Goal: Task Accomplishment & Management: Manage account settings

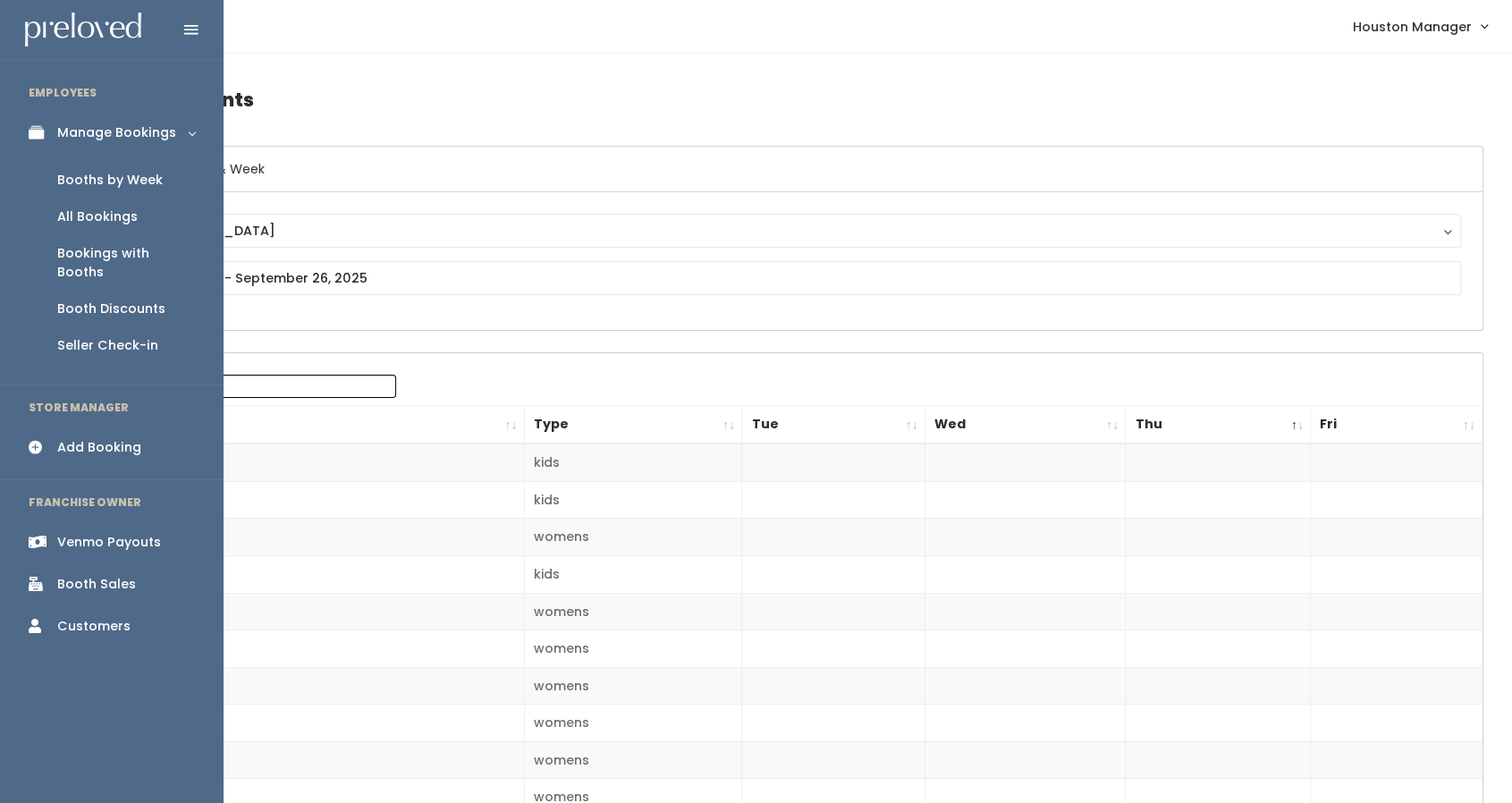
click at [99, 182] on div "Booths by Week" at bounding box center [109, 181] width 105 height 19
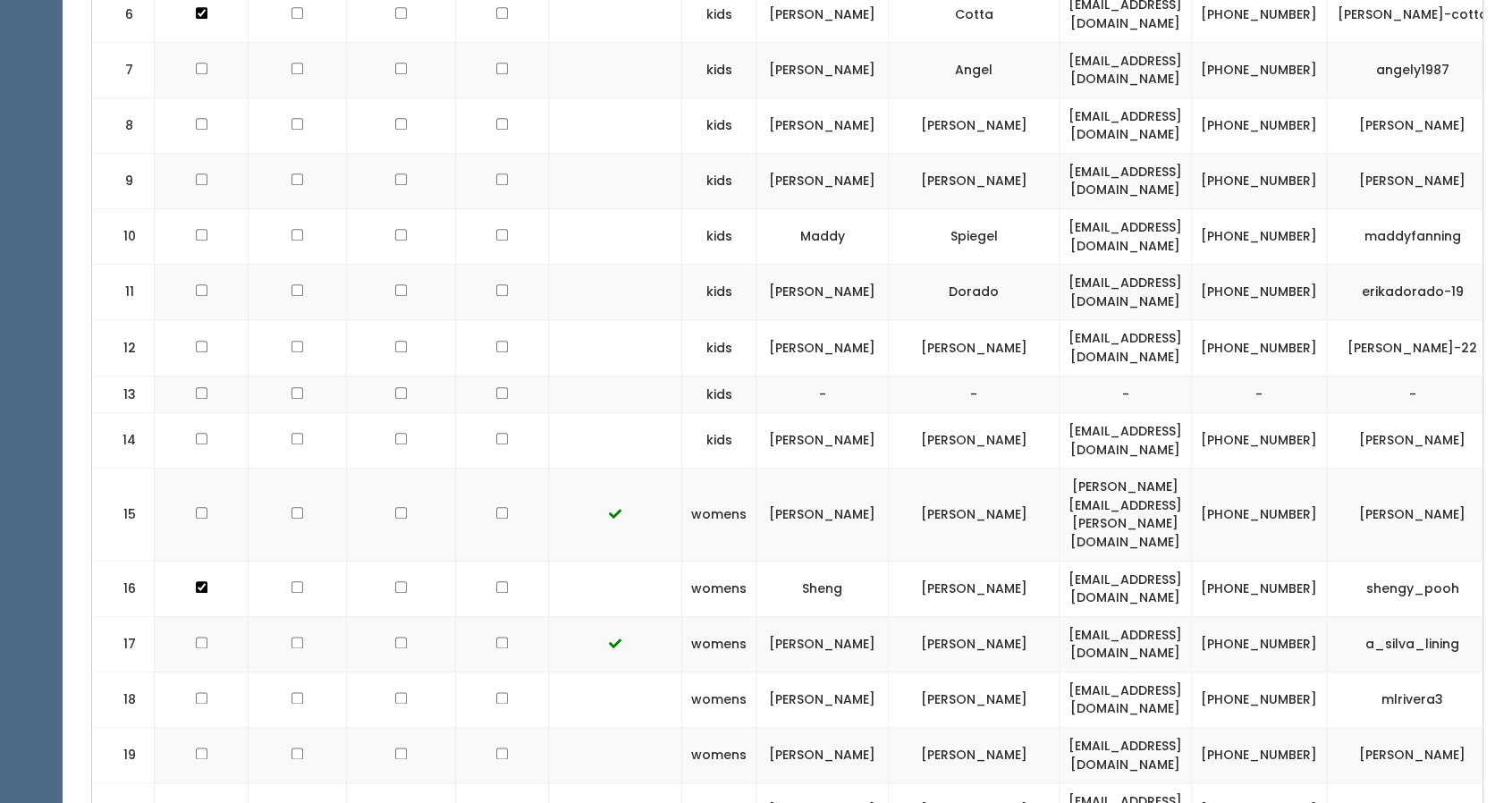
scroll to position [1073, 0]
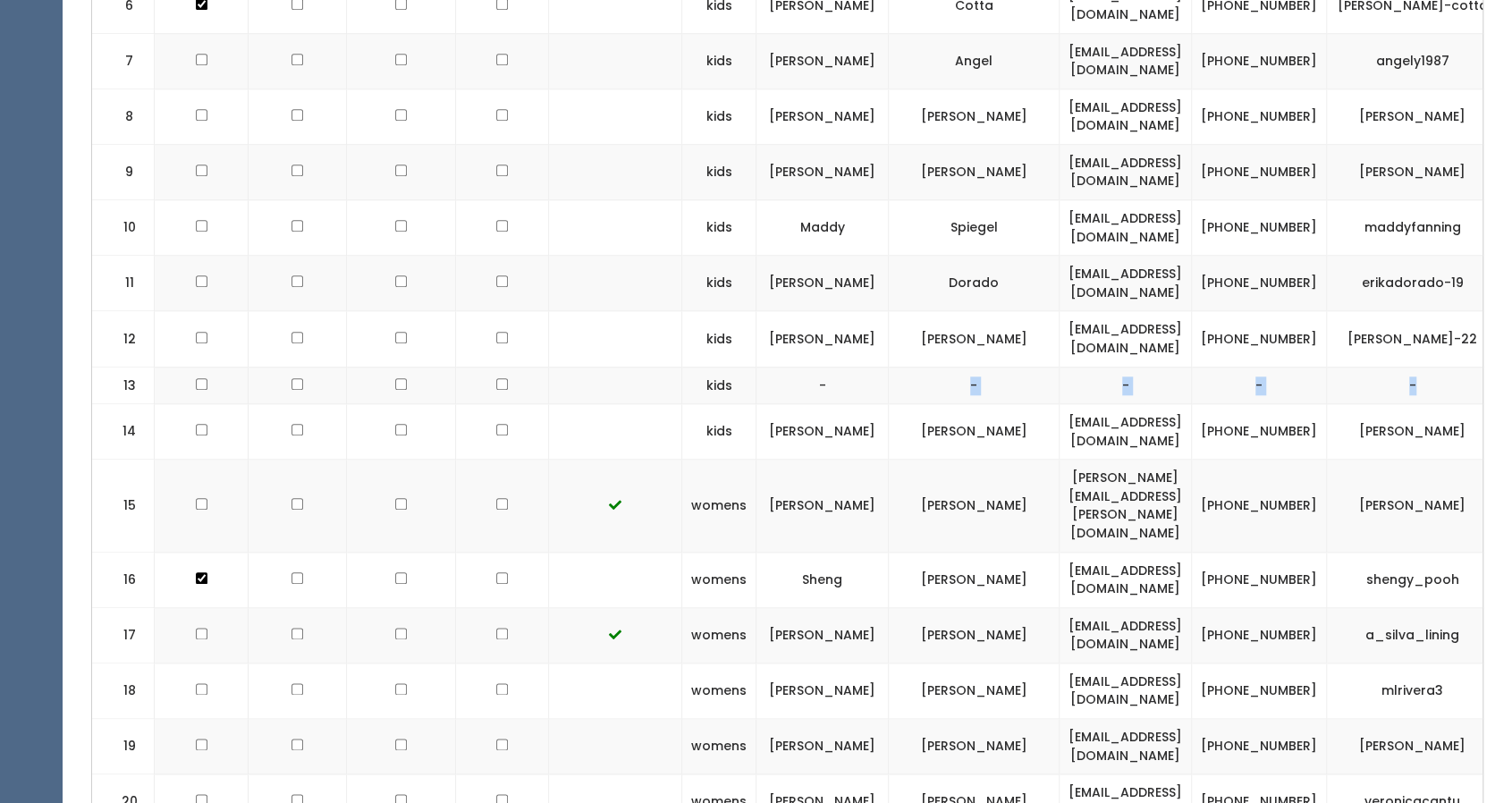
drag, startPoint x: 1427, startPoint y: 341, endPoint x: 820, endPoint y: 347, distance: 607.0
click at [820, 367] on tr "13 kids - - - - -" at bounding box center [833, 386] width 1483 height 38
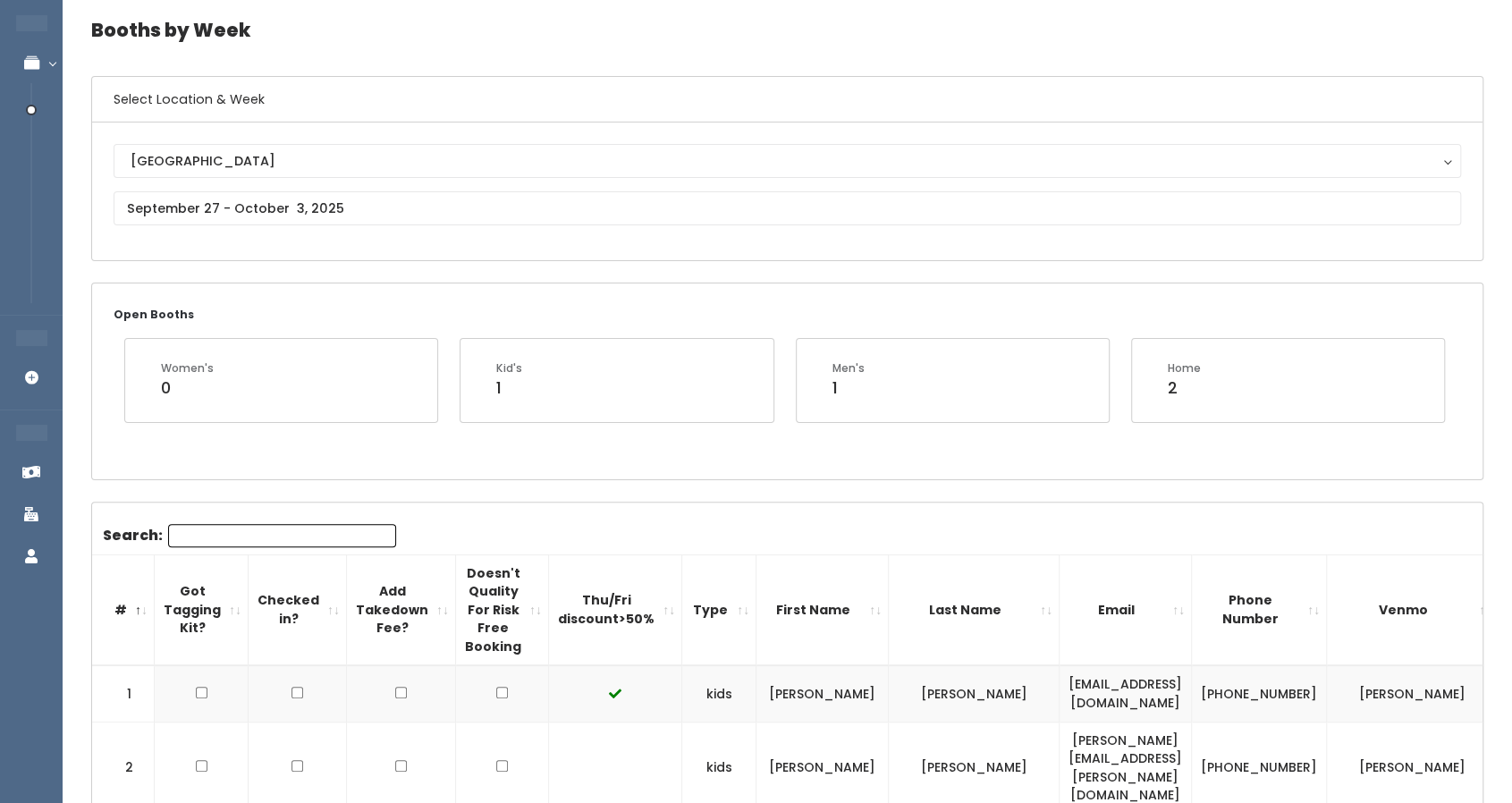
scroll to position [42, 0]
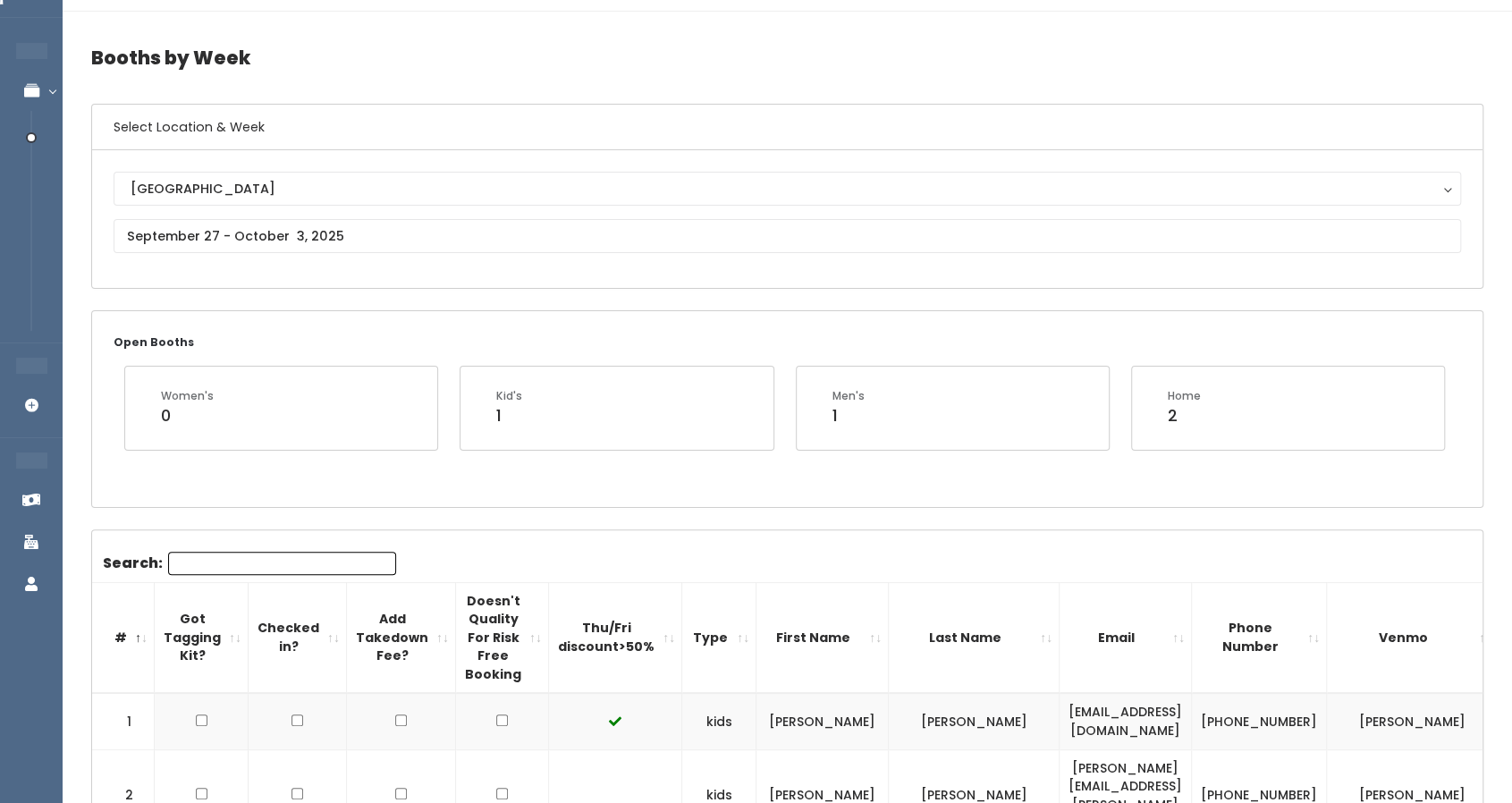
click at [698, 331] on div "Open Booths Women's 0 Kid's 1 Men's 1 Home 2" at bounding box center [787, 408] width 1390 height 195
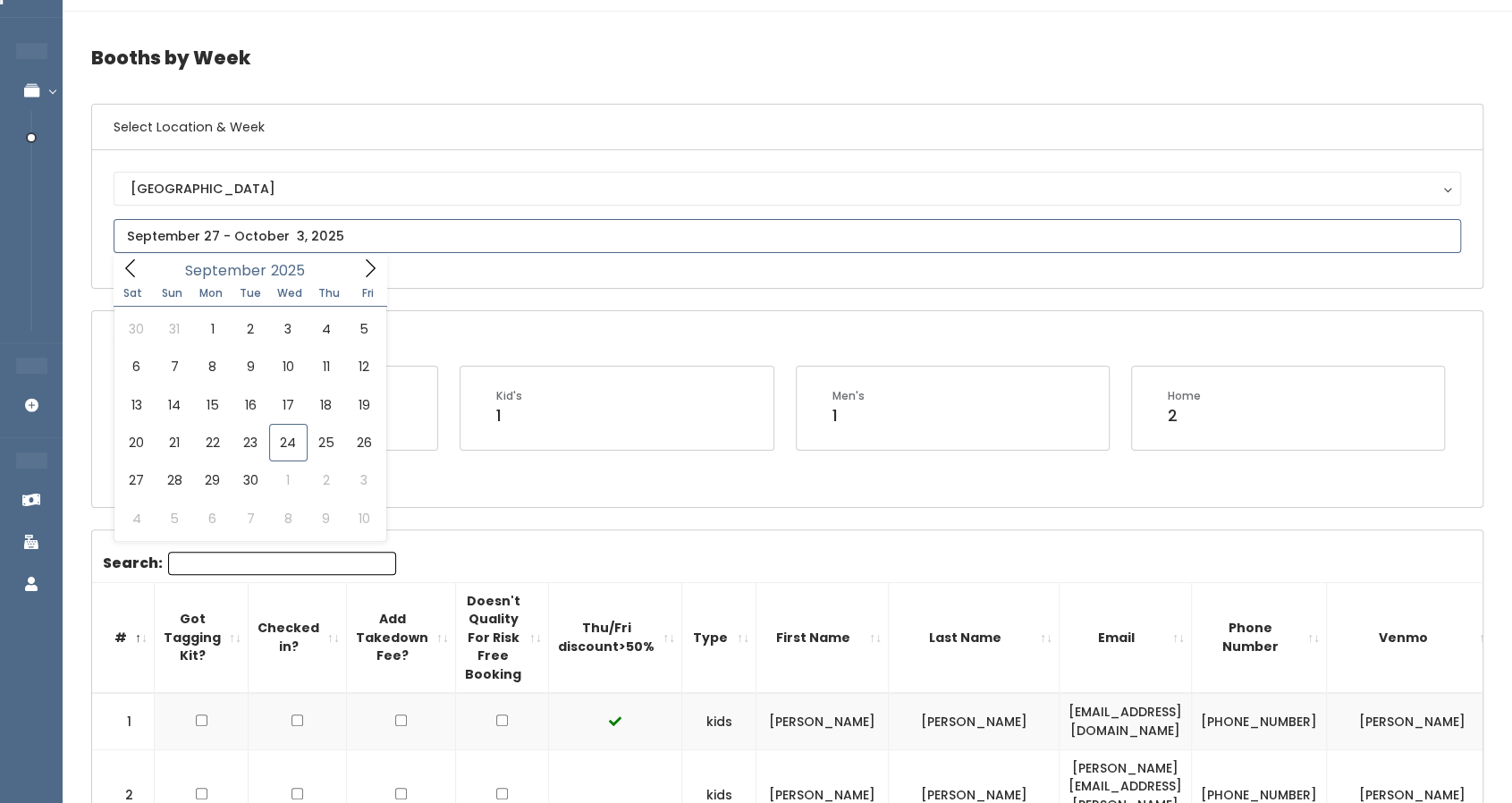
click at [352, 232] on input "text" at bounding box center [786, 236] width 1347 height 34
type input "September 20 to September 26"
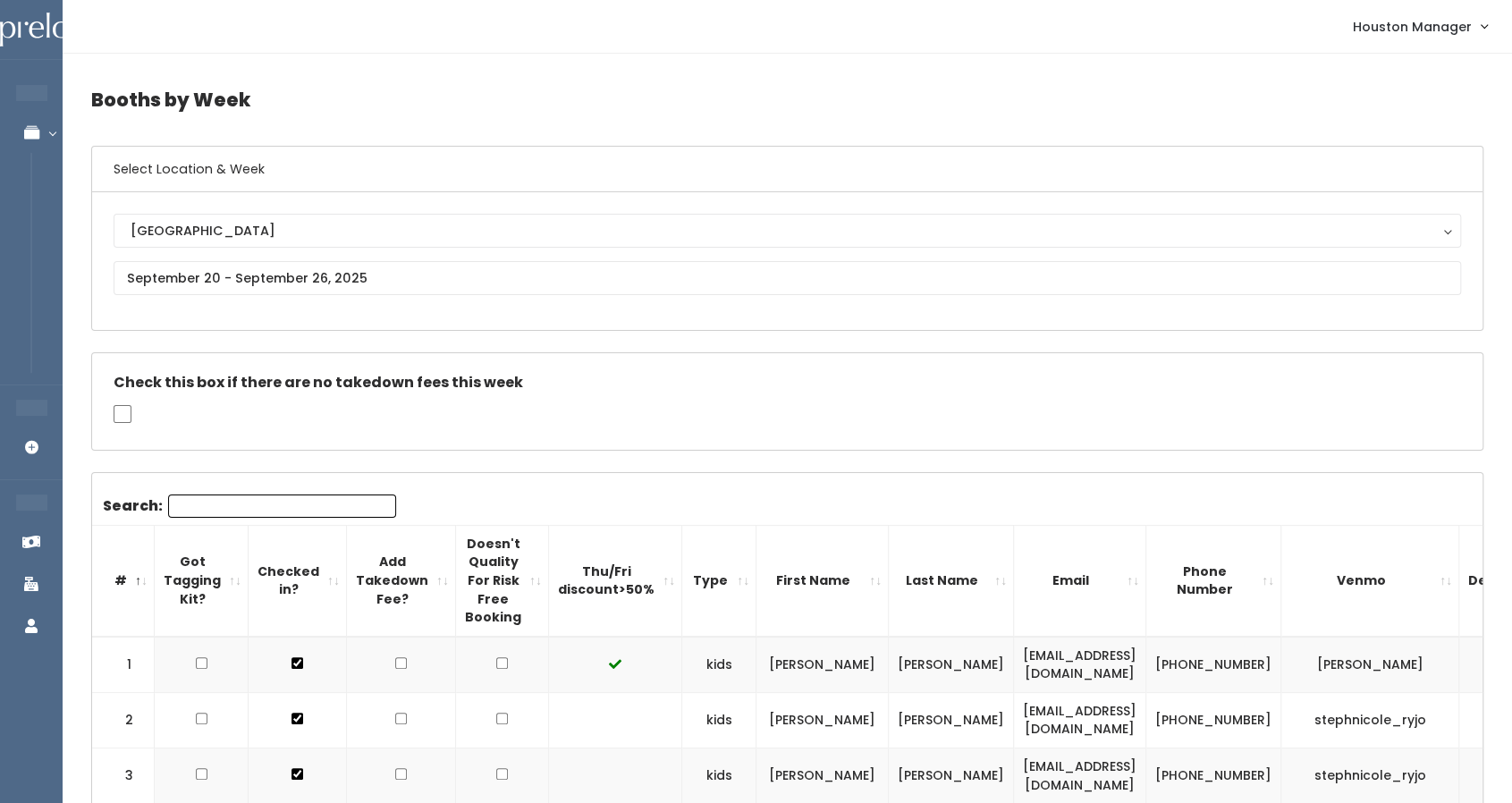
click at [234, 500] on input "Search:" at bounding box center [282, 506] width 228 height 23
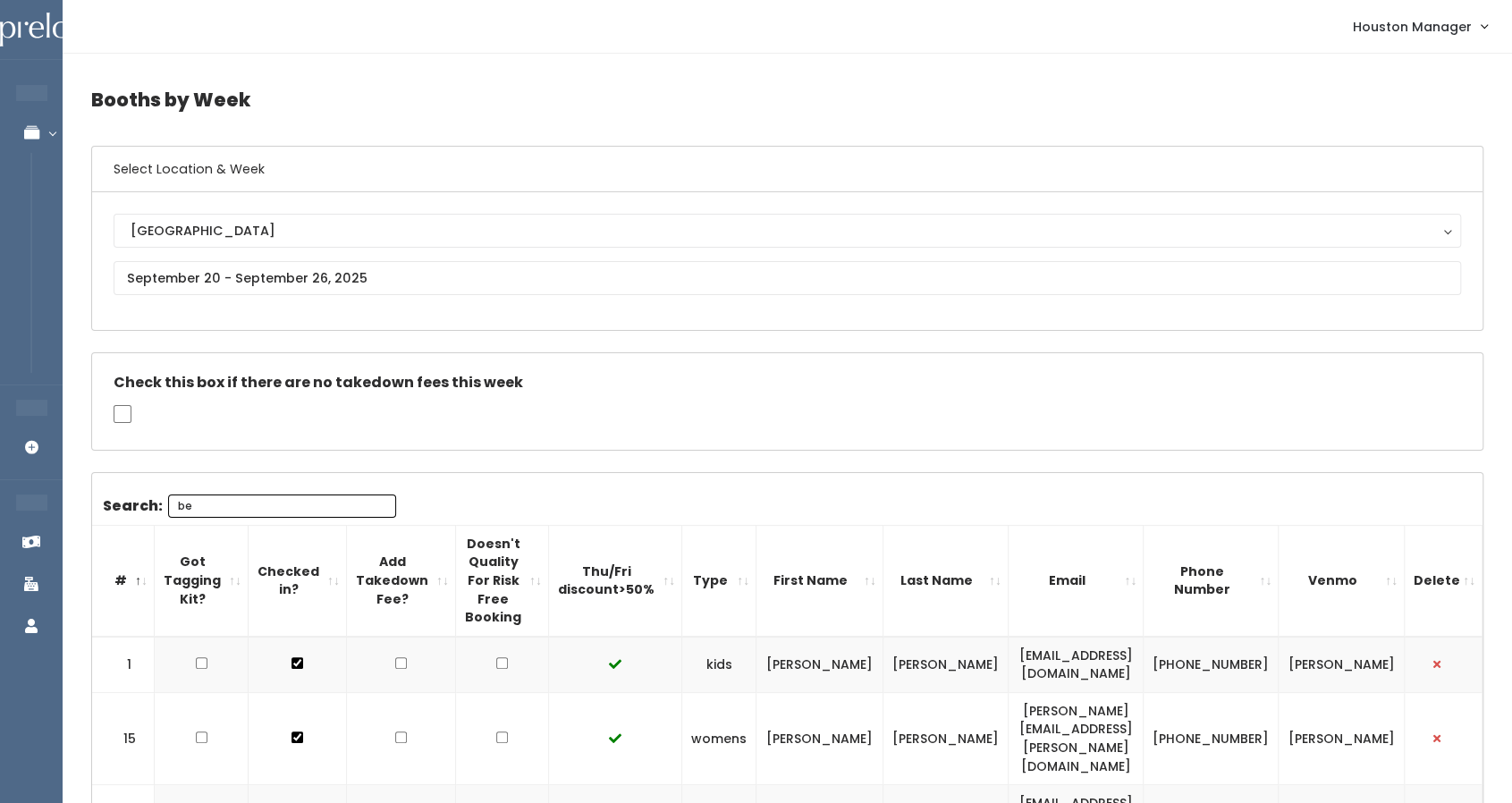
type input "b"
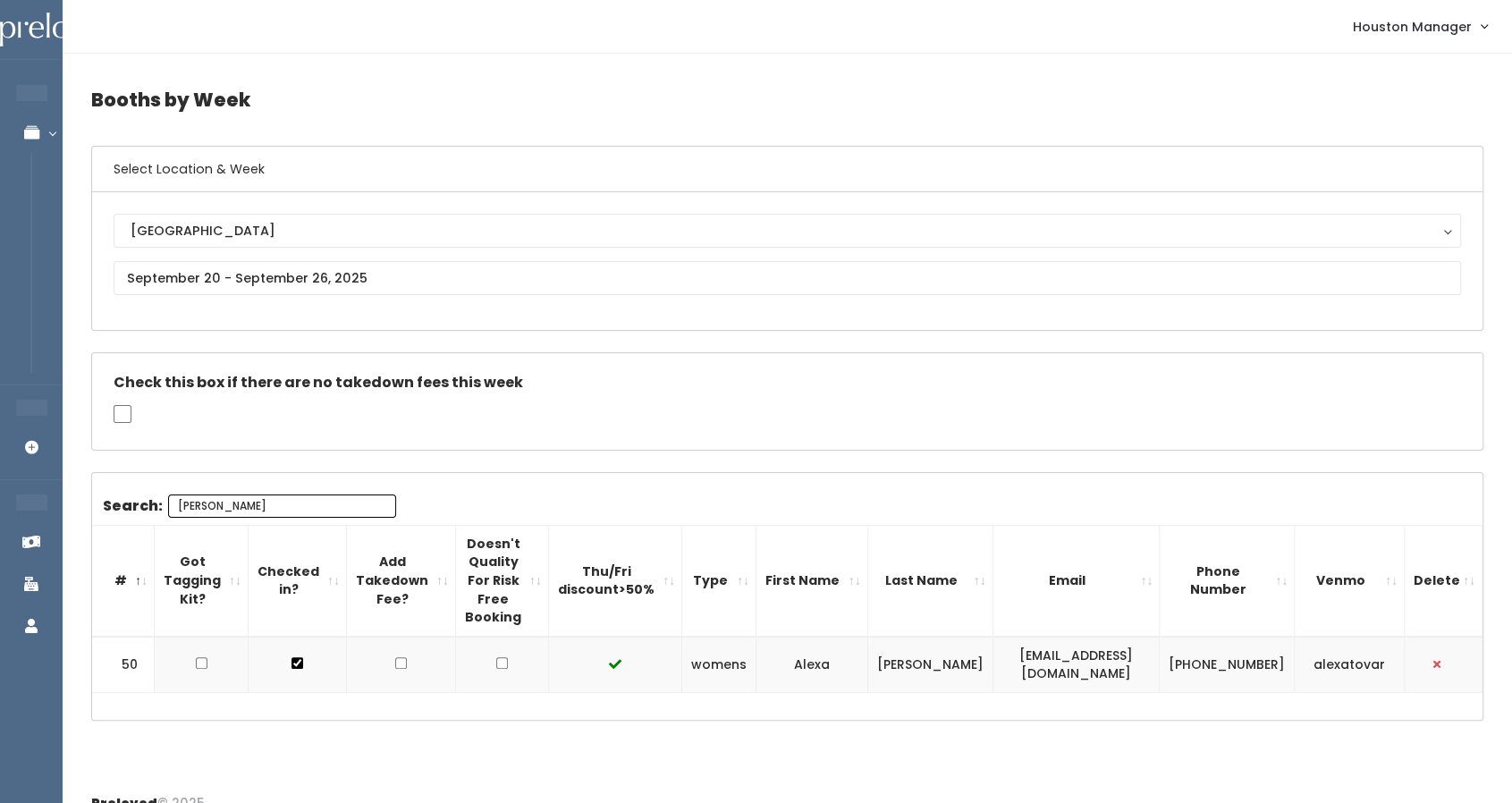
type input "alex"
click at [203, 278] on input "text" at bounding box center [786, 278] width 1347 height 34
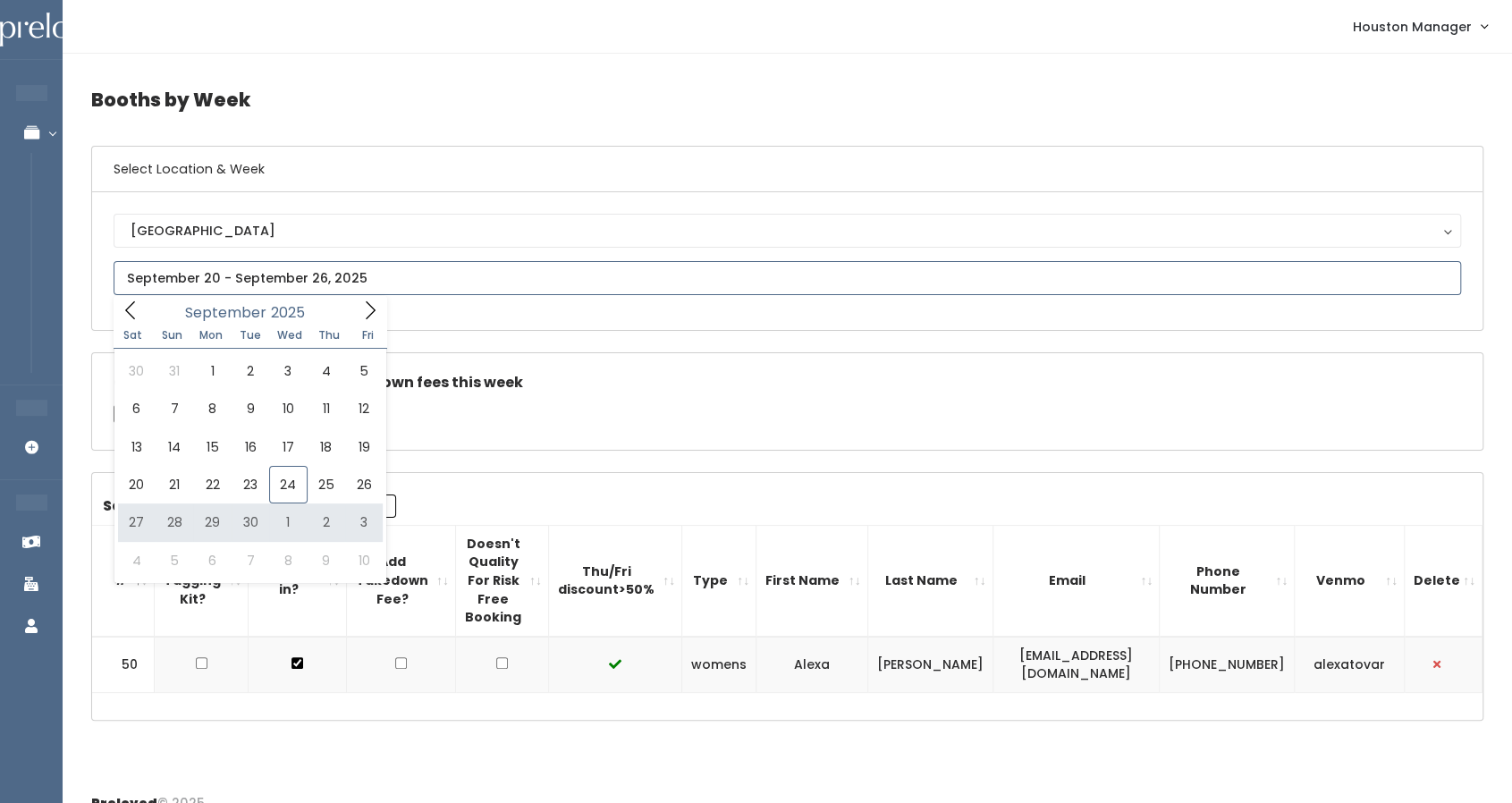
type input "September 27 to October 3"
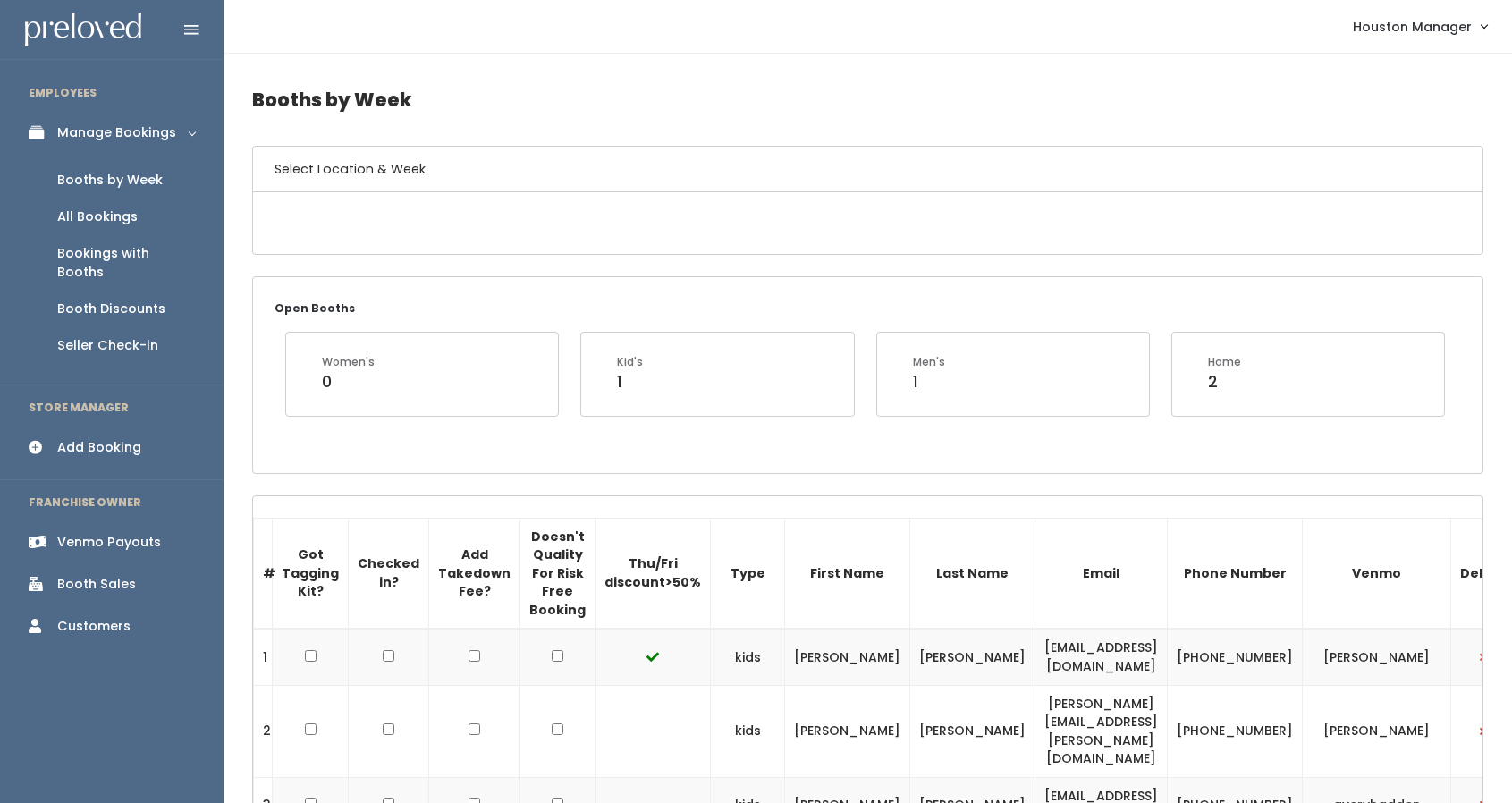
click at [188, 522] on link "Venmo Payouts" at bounding box center [111, 542] width 223 height 40
click at [309, 468] on div "Open Booths Women's 0 Kid's 1 Men's 1 Home 2" at bounding box center [867, 374] width 1229 height 195
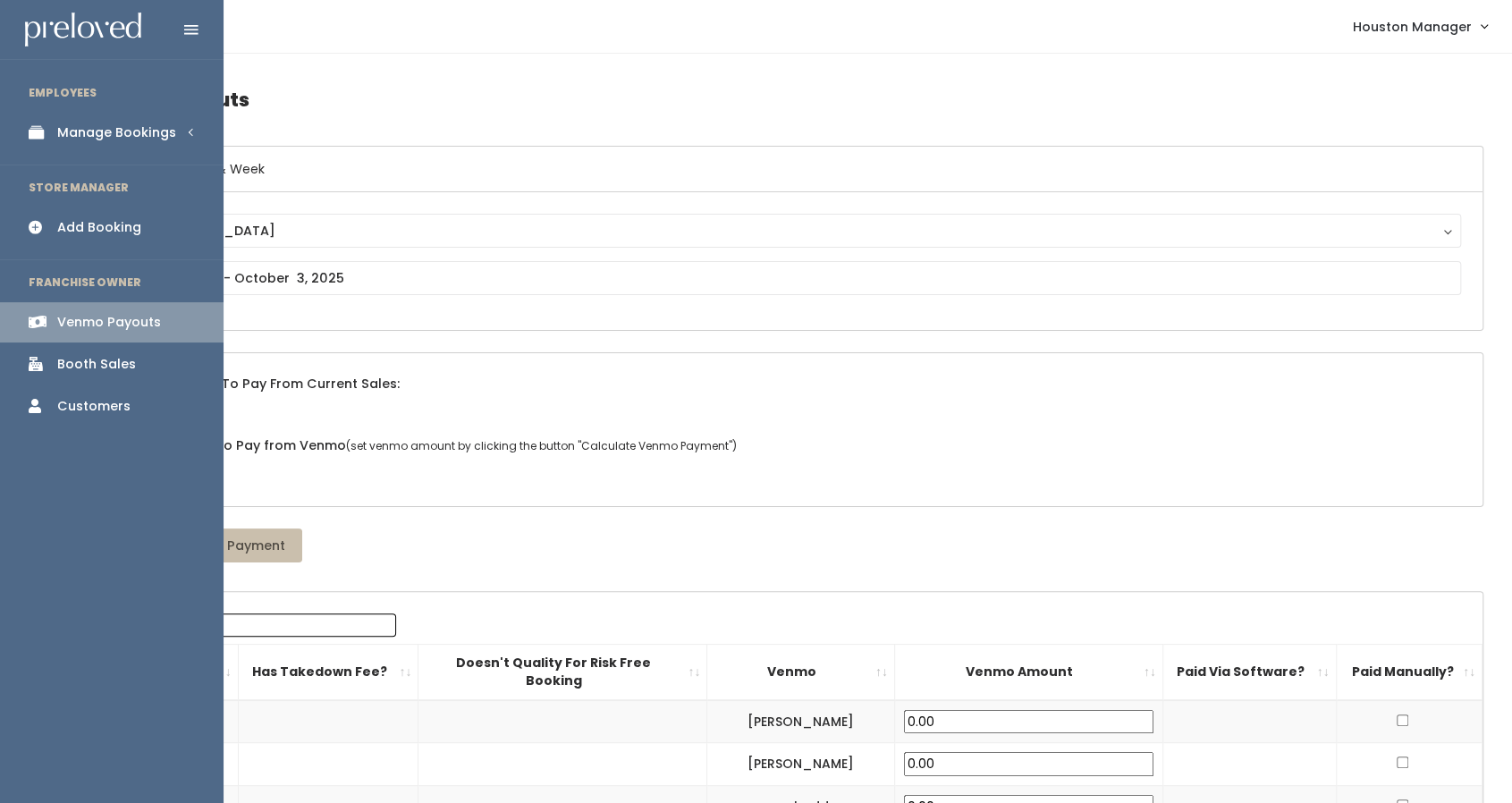
click at [89, 143] on link "Manage Bookings" at bounding box center [111, 133] width 223 height 40
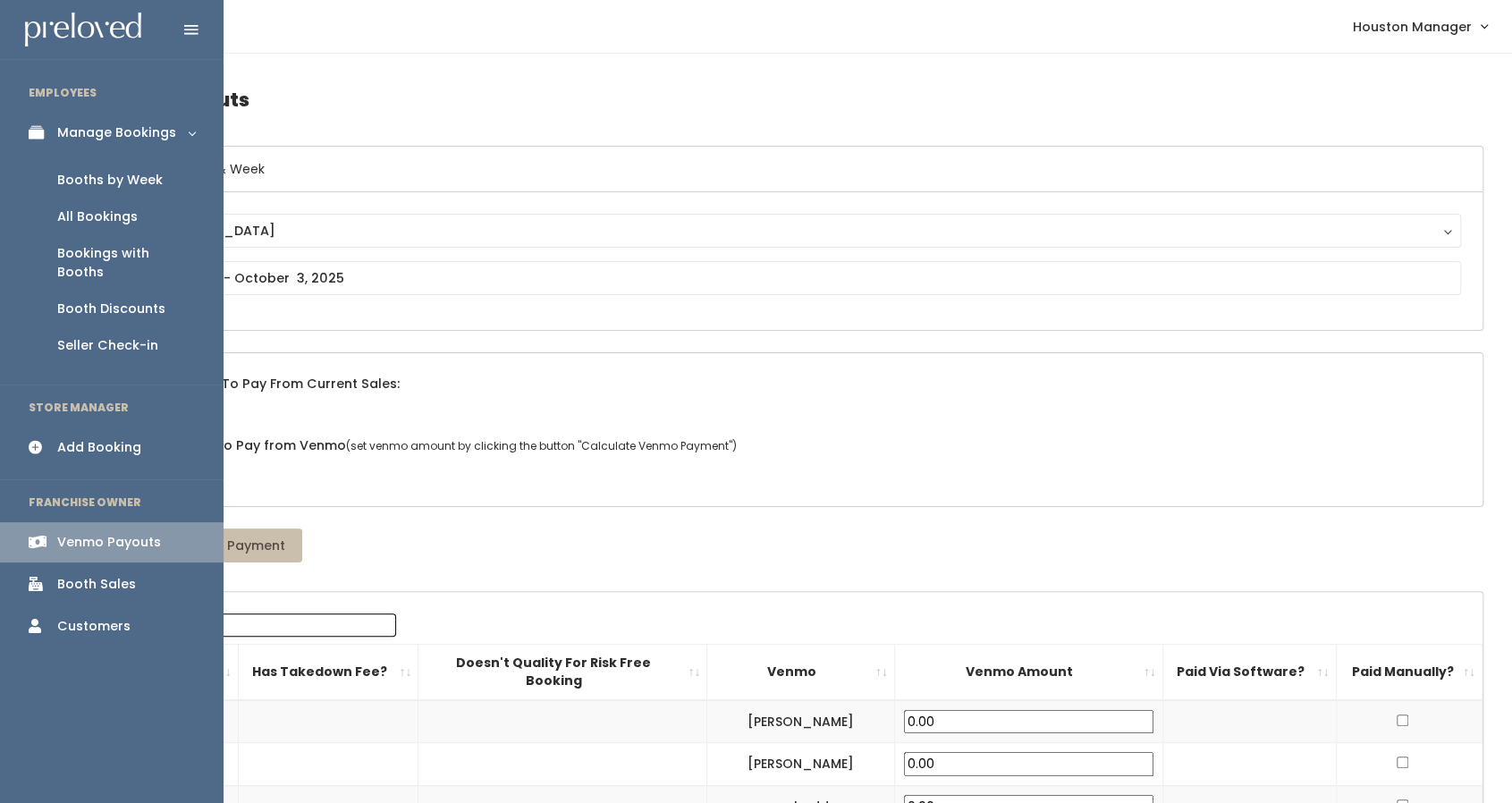
click at [123, 175] on div "Booths by Week" at bounding box center [109, 181] width 105 height 19
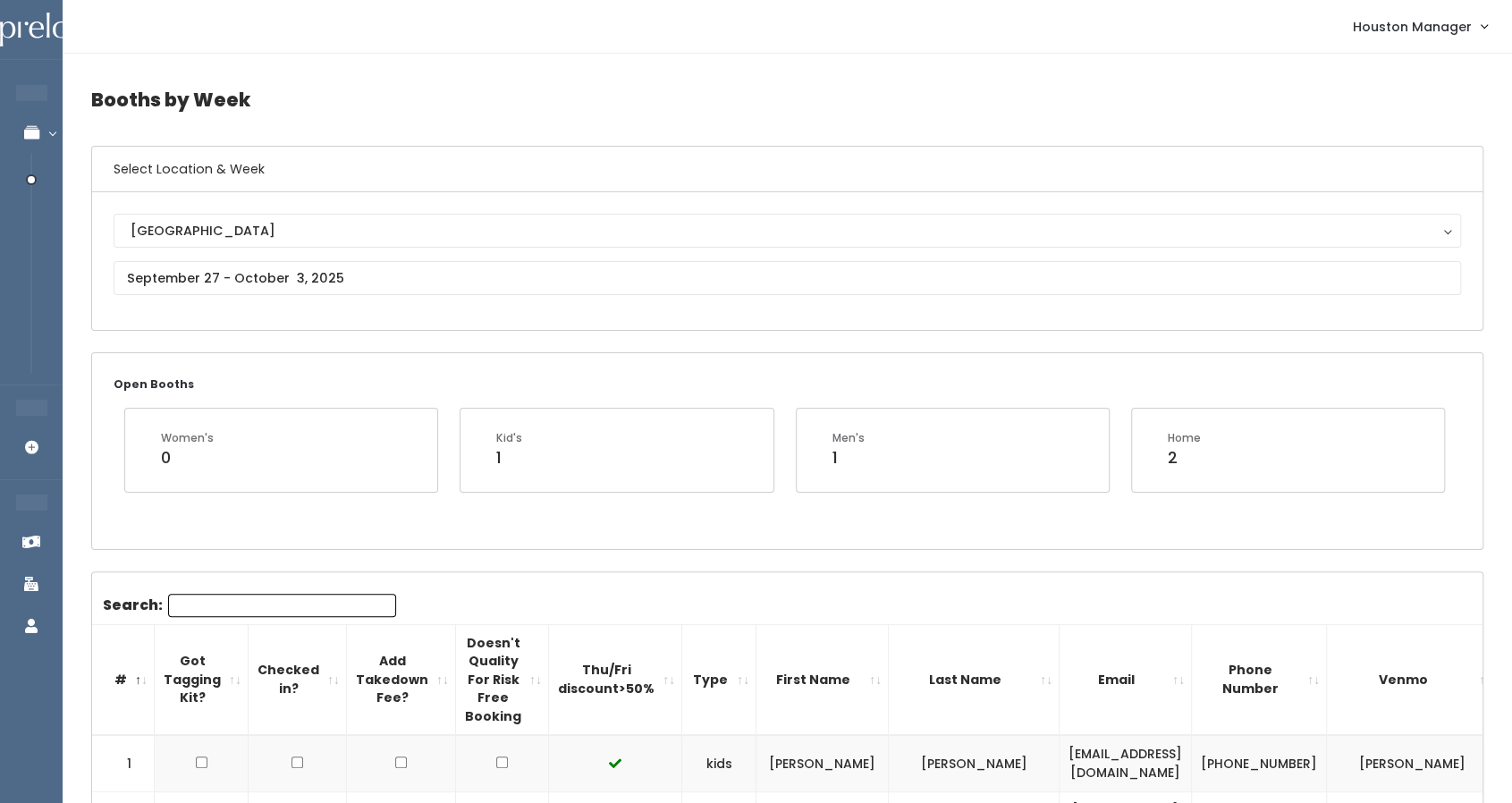
click at [252, 602] on input "Search:" at bounding box center [282, 605] width 228 height 23
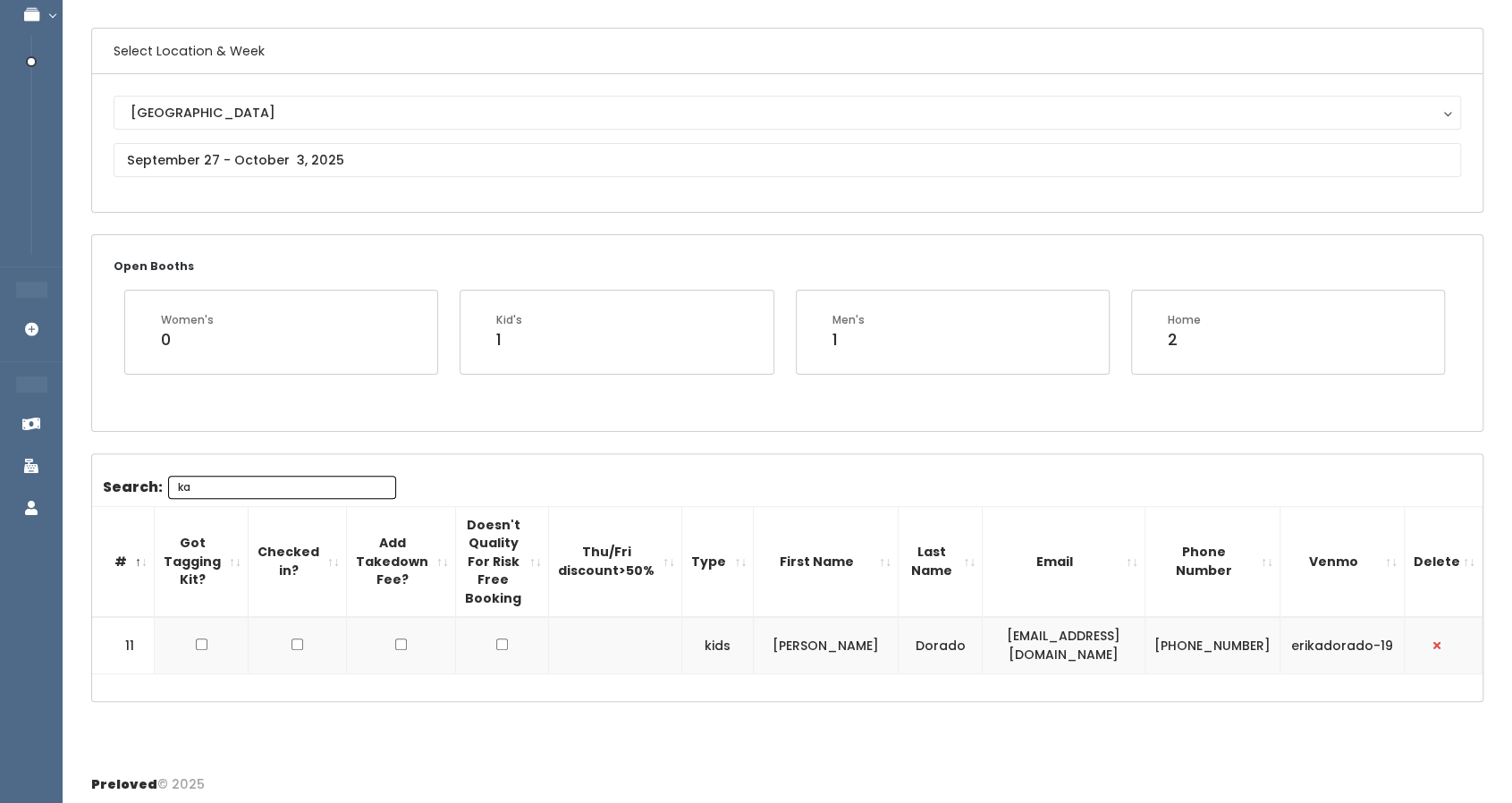
scroll to position [119, 0]
type input "k"
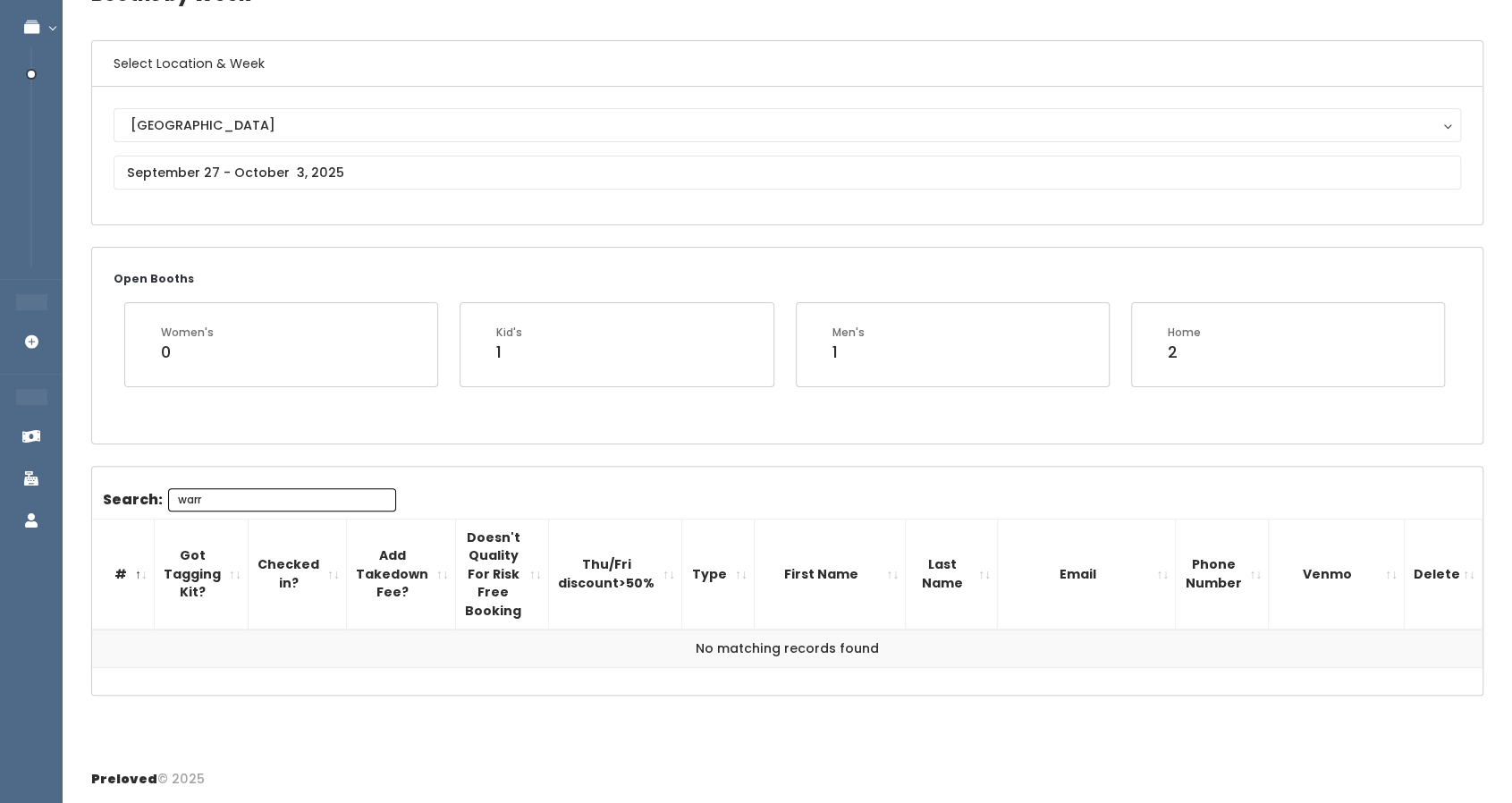
scroll to position [100, 0]
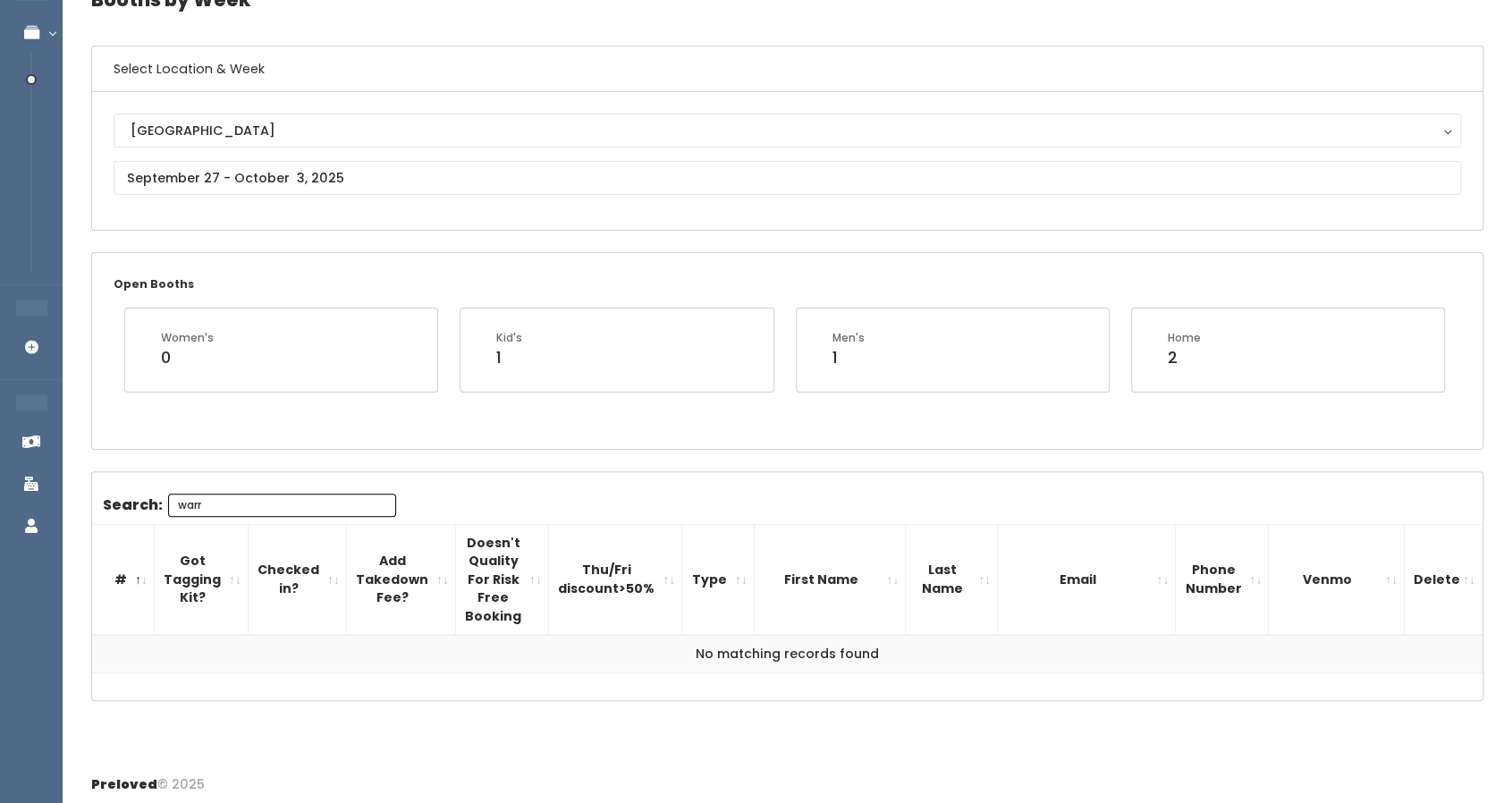
type input "warr"
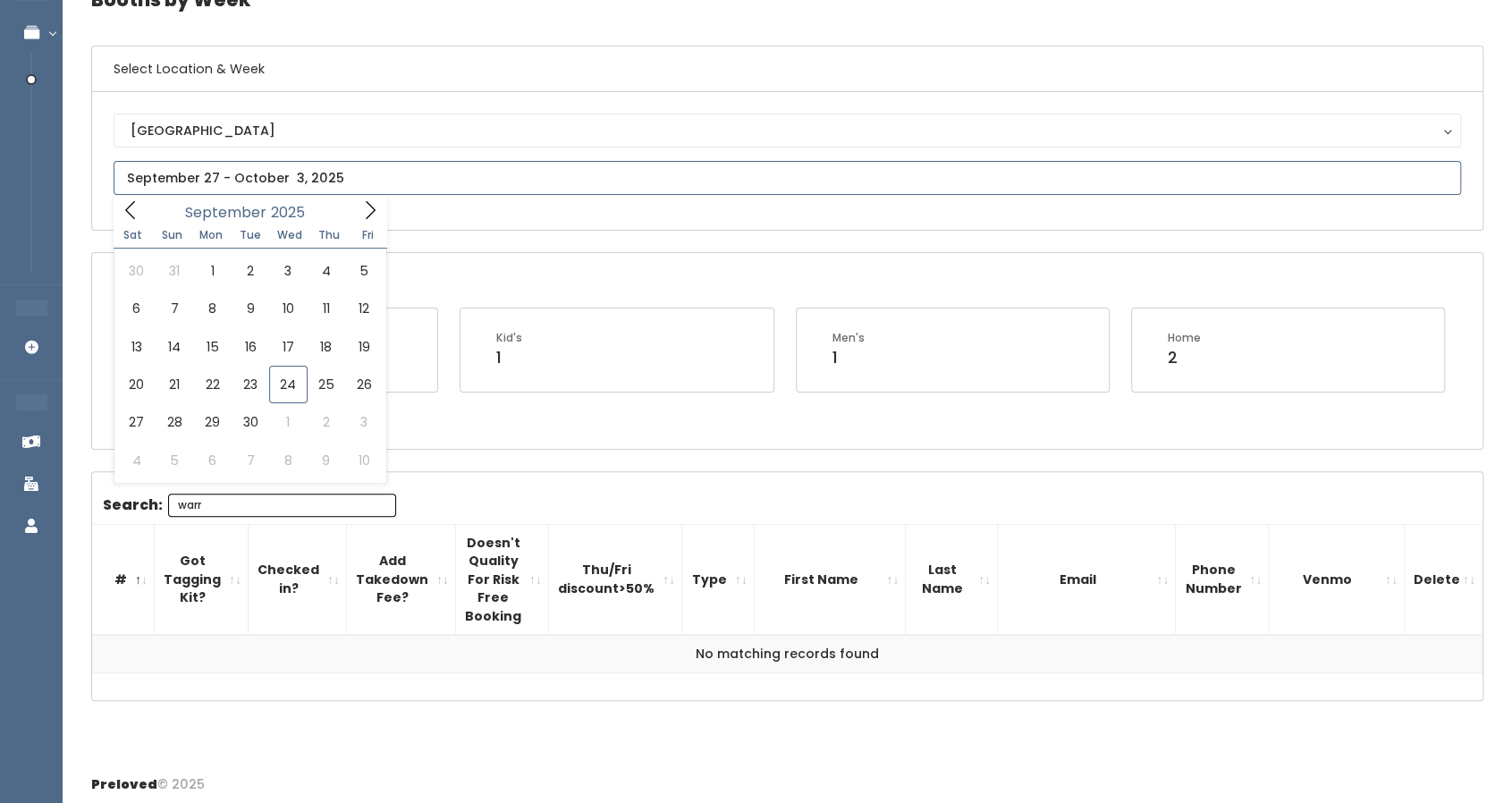
click at [239, 180] on input "text" at bounding box center [786, 178] width 1347 height 34
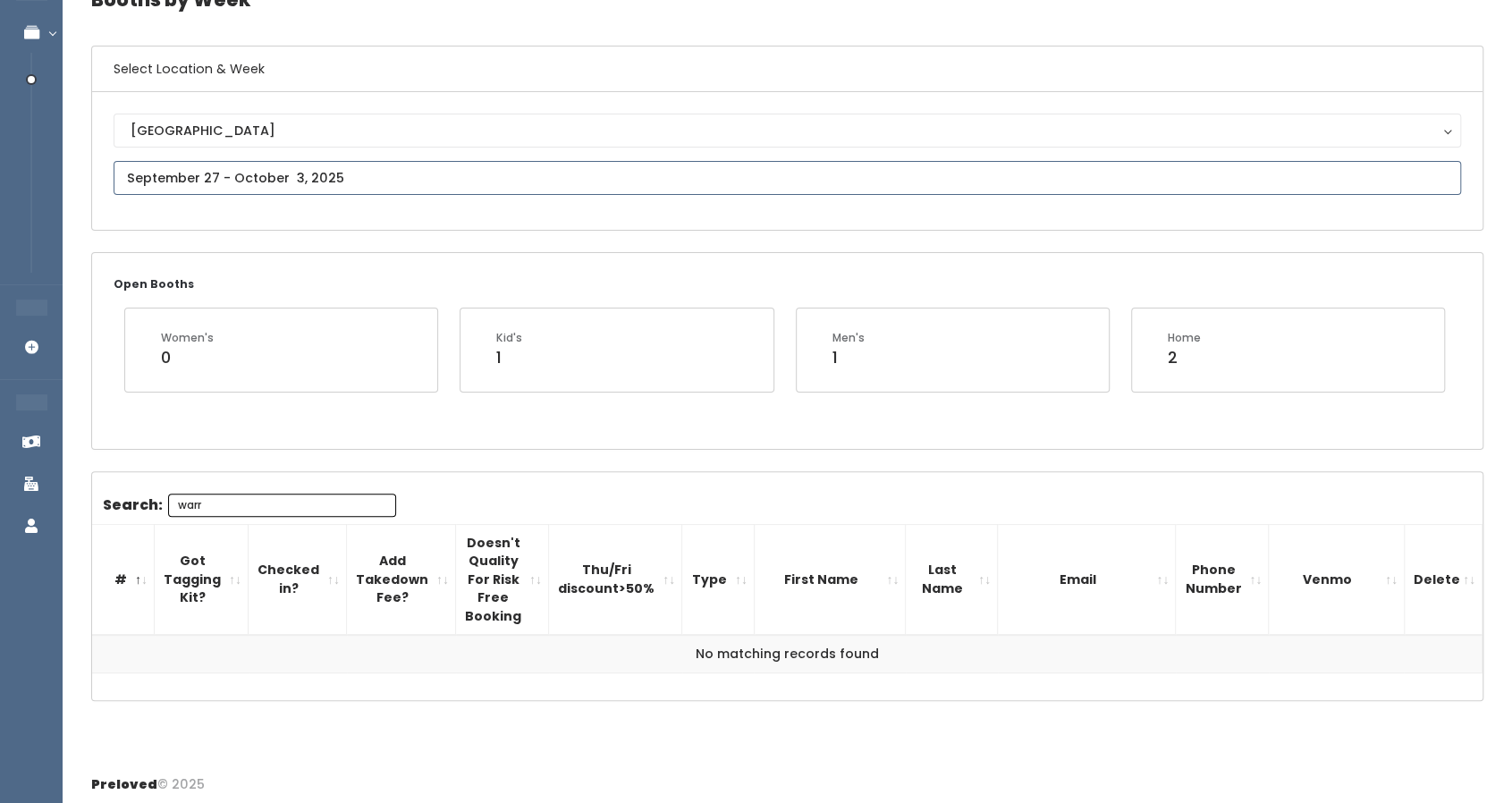
type input "October 4 to October 10"
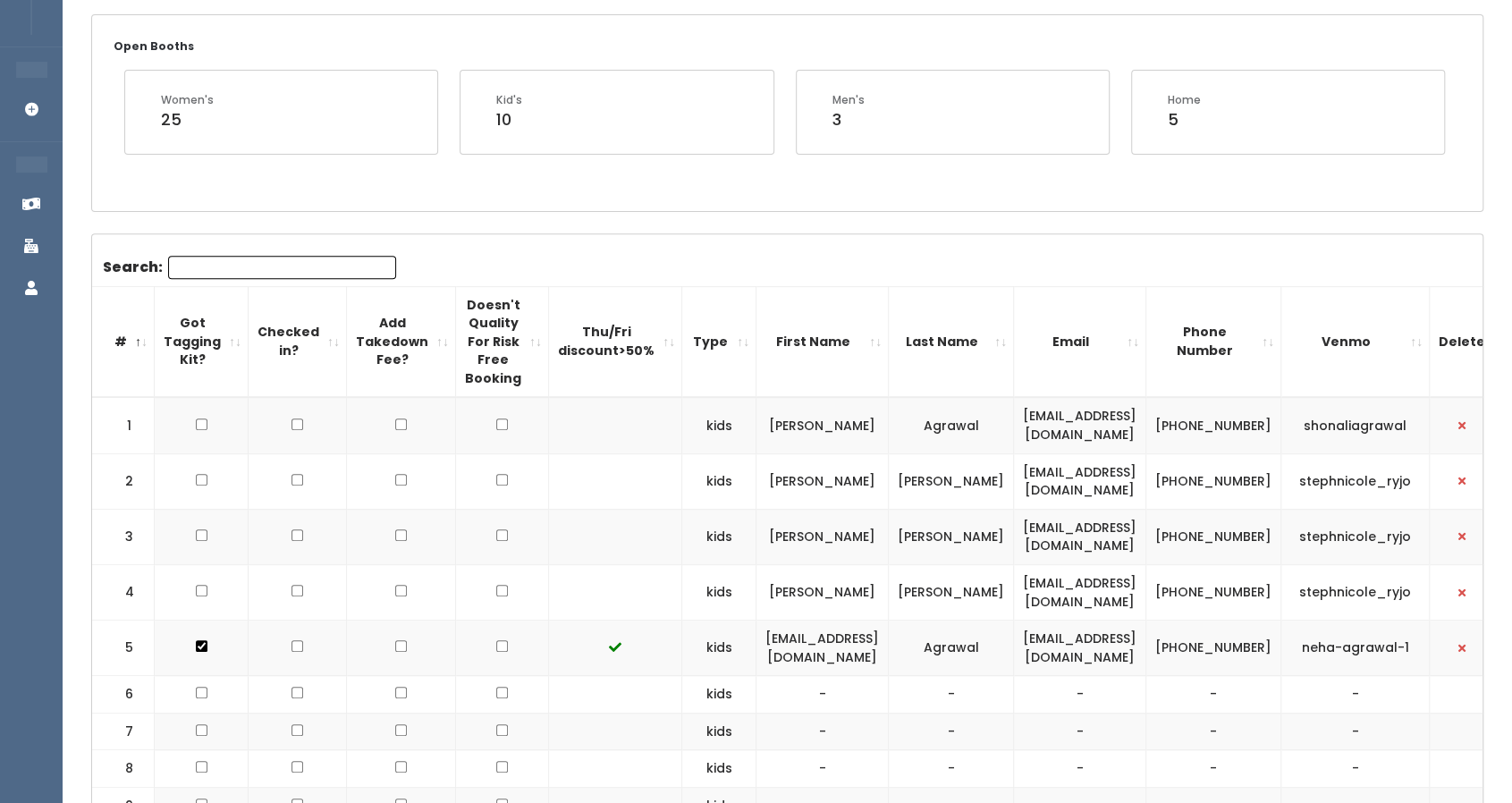
scroll to position [357, 0]
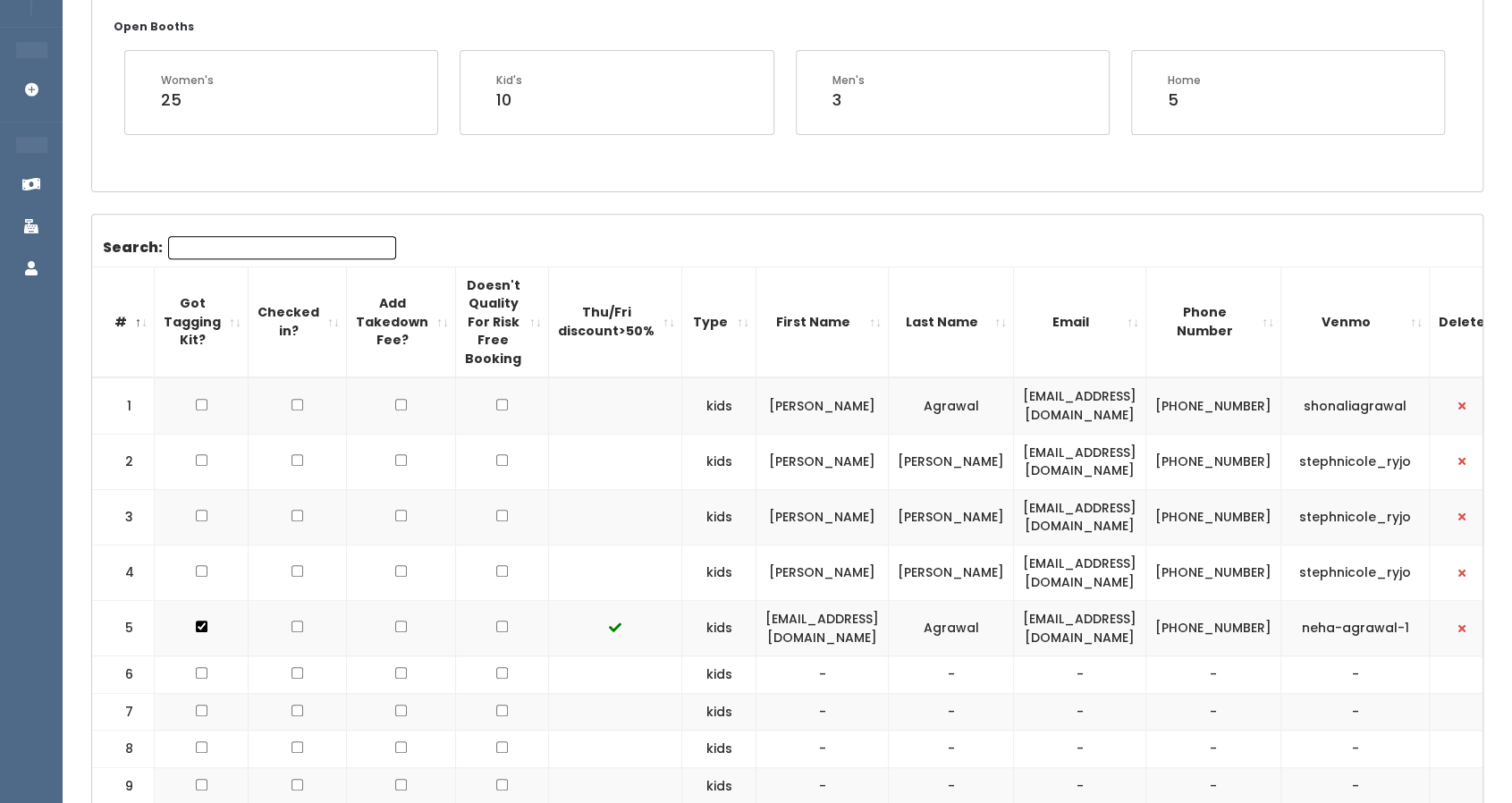
click at [203, 252] on input "Search:" at bounding box center [282, 247] width 228 height 23
type input "ka"
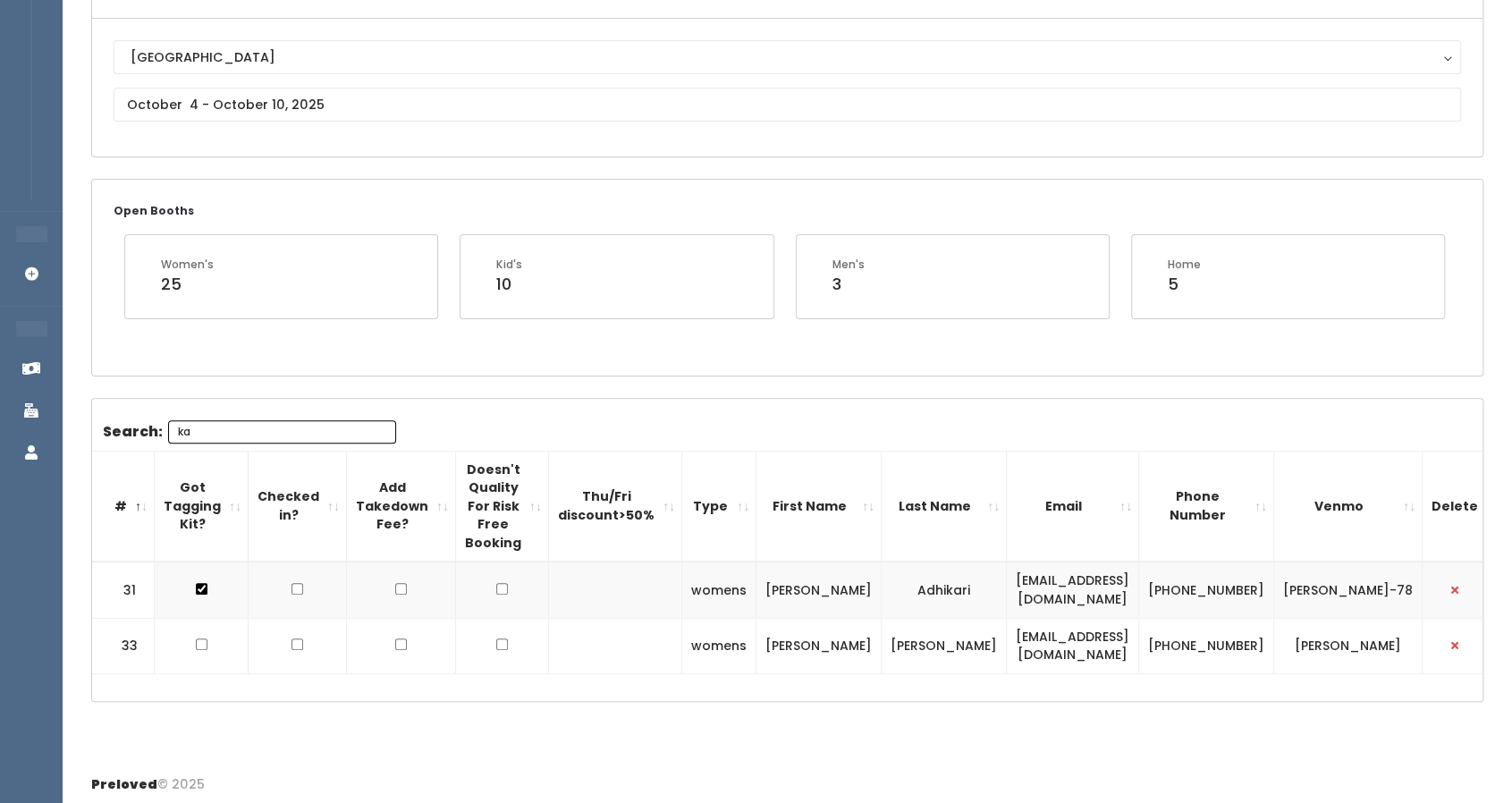
drag, startPoint x: 227, startPoint y: 432, endPoint x: 128, endPoint y: 412, distance: 101.0
click at [128, 412] on div "Search: ka # Got Tagging Kit? Checked in? Add Takedown Fee? Doesn't Quality For…" at bounding box center [787, 550] width 1390 height 302
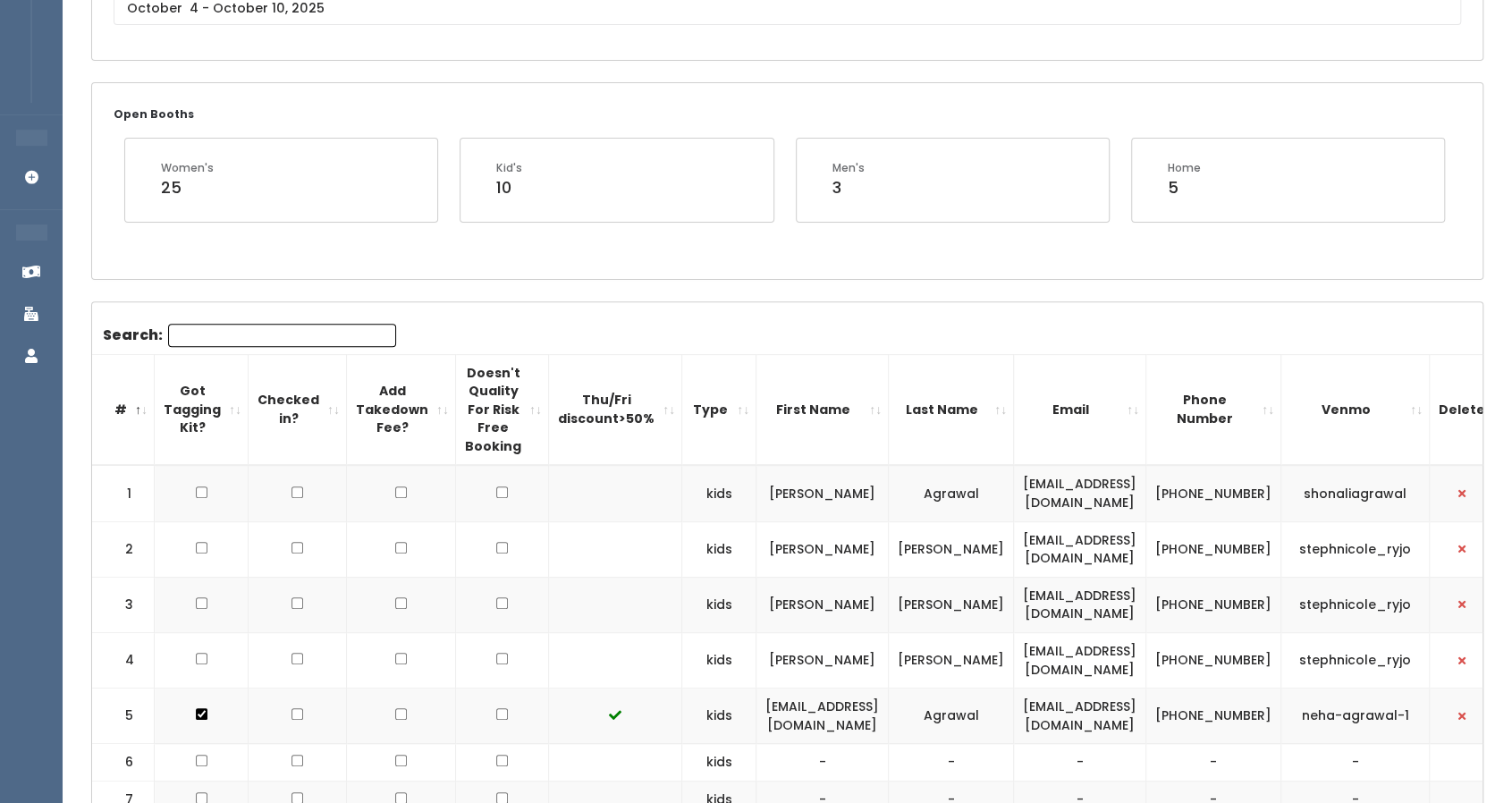
scroll to position [89, 0]
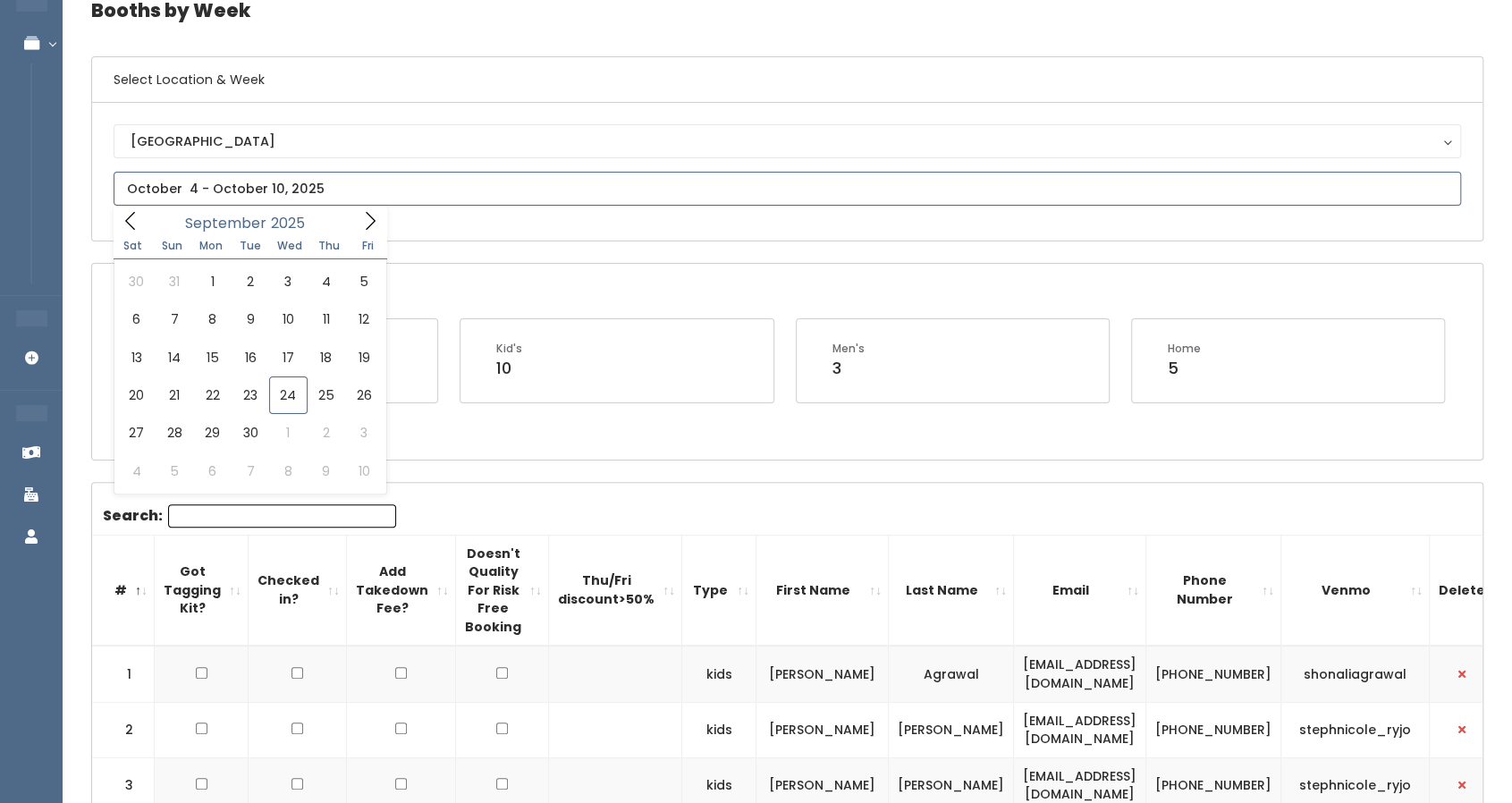
click at [238, 185] on input "text" at bounding box center [786, 189] width 1347 height 34
type input "[DATE] to [DATE]"
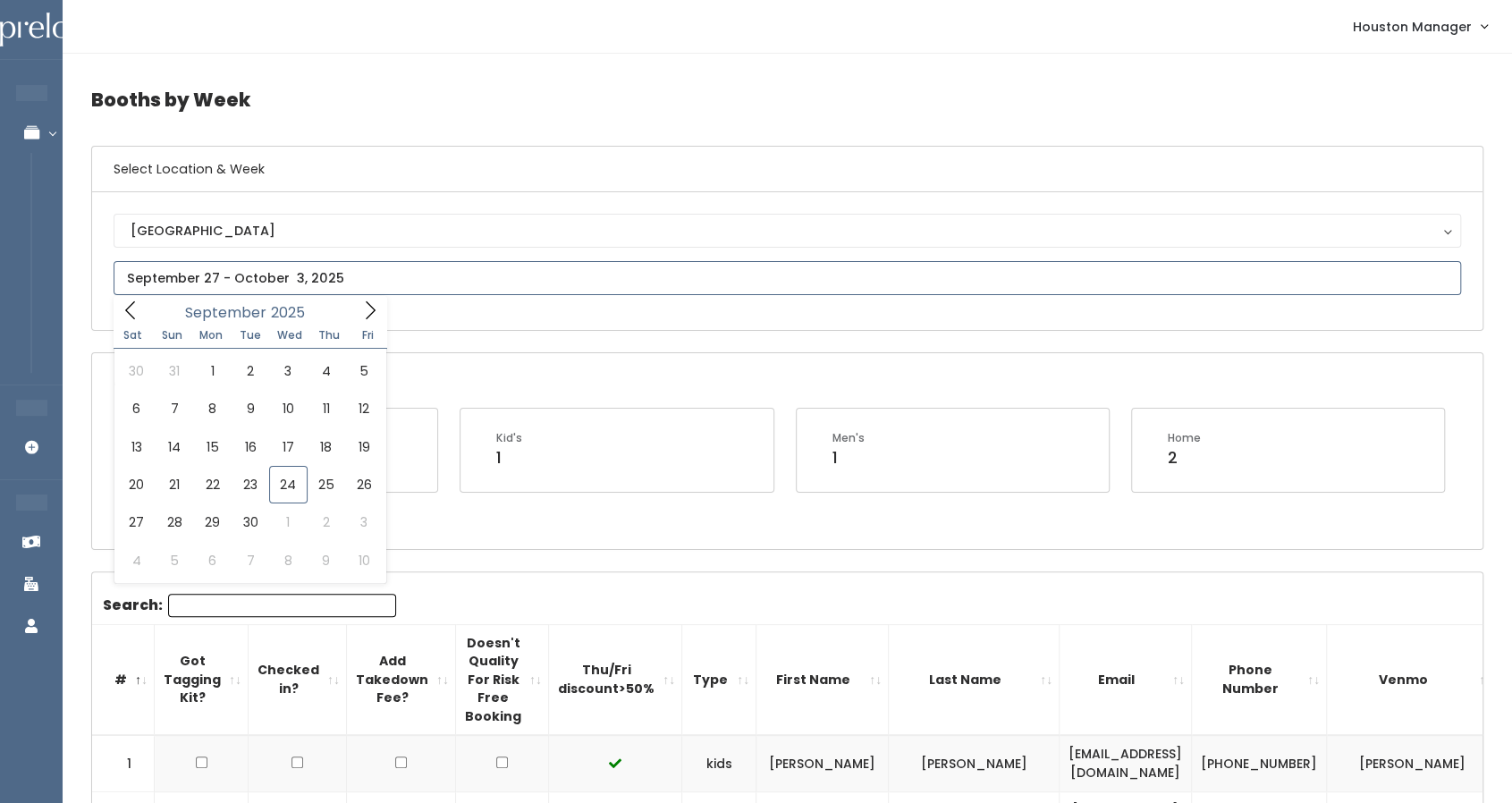
click at [239, 279] on input "text" at bounding box center [786, 278] width 1347 height 34
click at [362, 323] on div "Sat Sun Mon Tue Wed Thu Fri" at bounding box center [250, 335] width 275 height 25
click at [368, 315] on icon at bounding box center [370, 310] width 20 height 20
type input "October 11 to October 17"
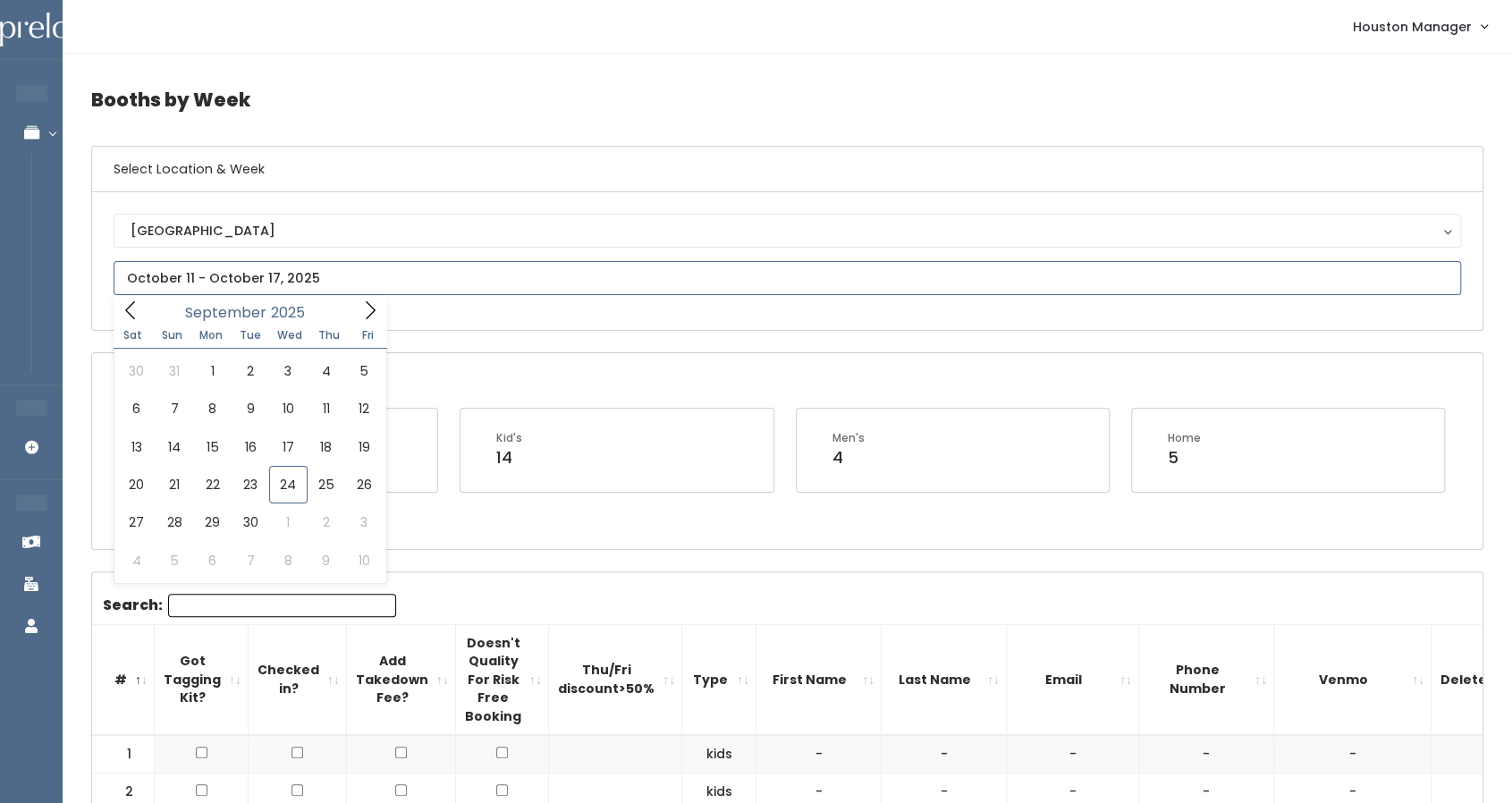
click at [227, 267] on input "text" at bounding box center [786, 278] width 1347 height 34
type input "September 27 to October 3"
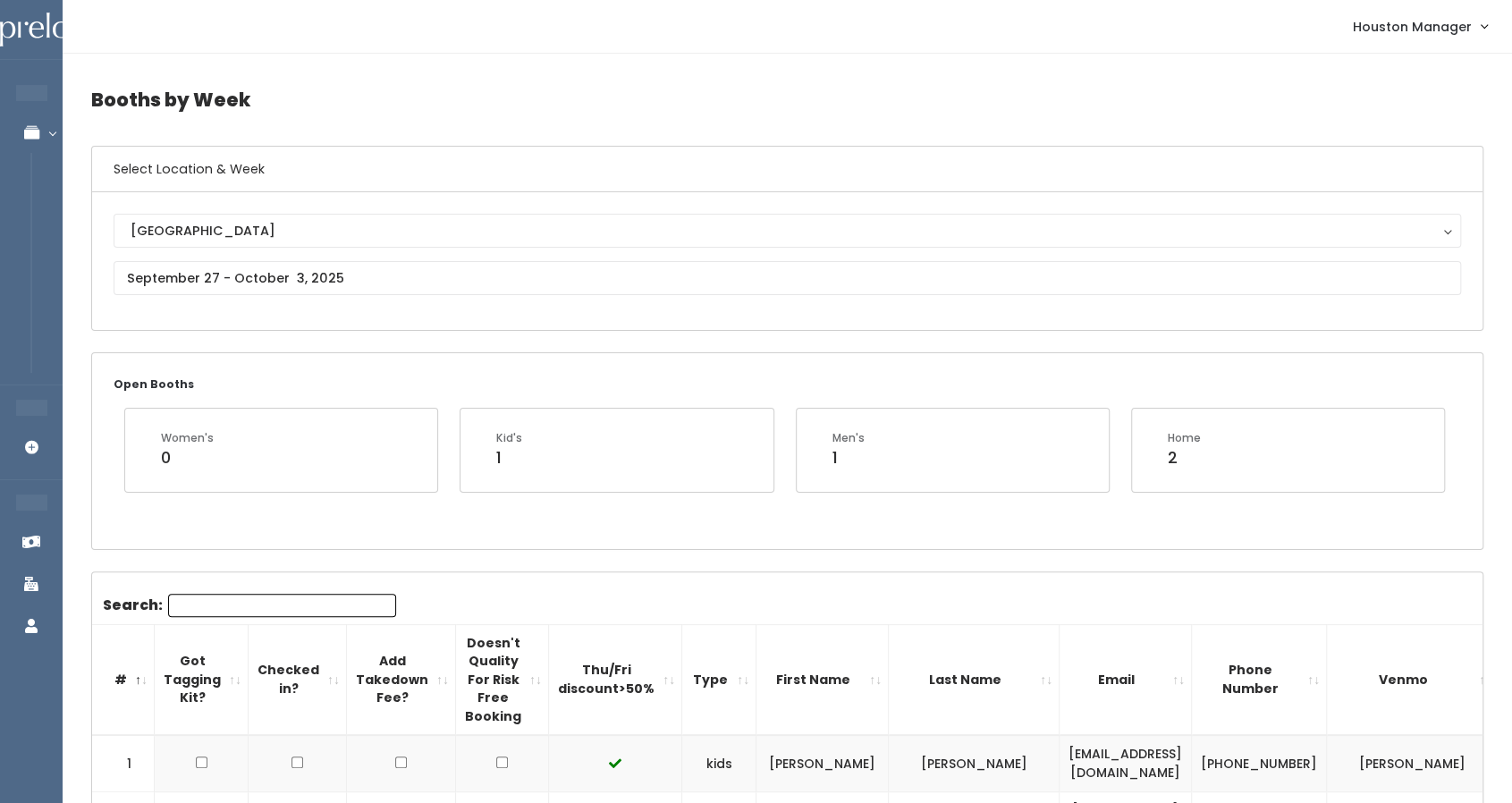
click at [688, 731] on th "Type" at bounding box center [719, 679] width 74 height 111
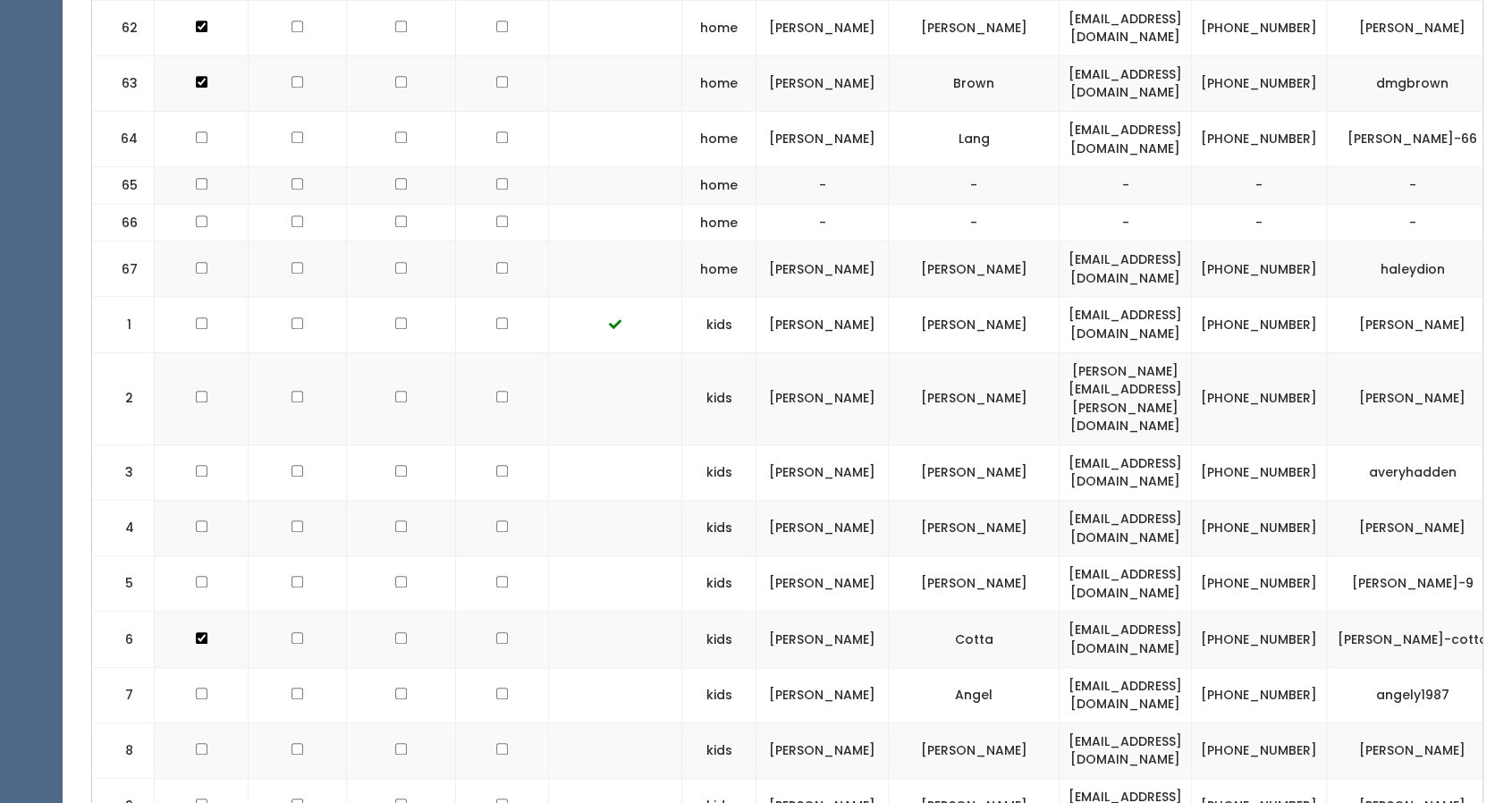
scroll to position [828, 0]
